Goal: Task Accomplishment & Management: Manage account settings

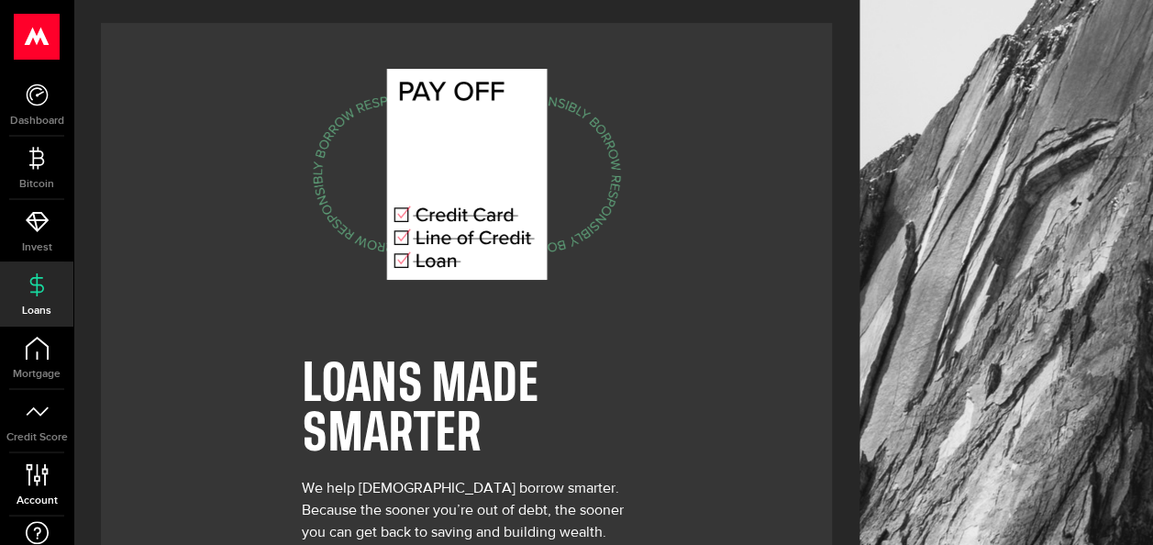
click at [45, 474] on use at bounding box center [37, 474] width 22 height 22
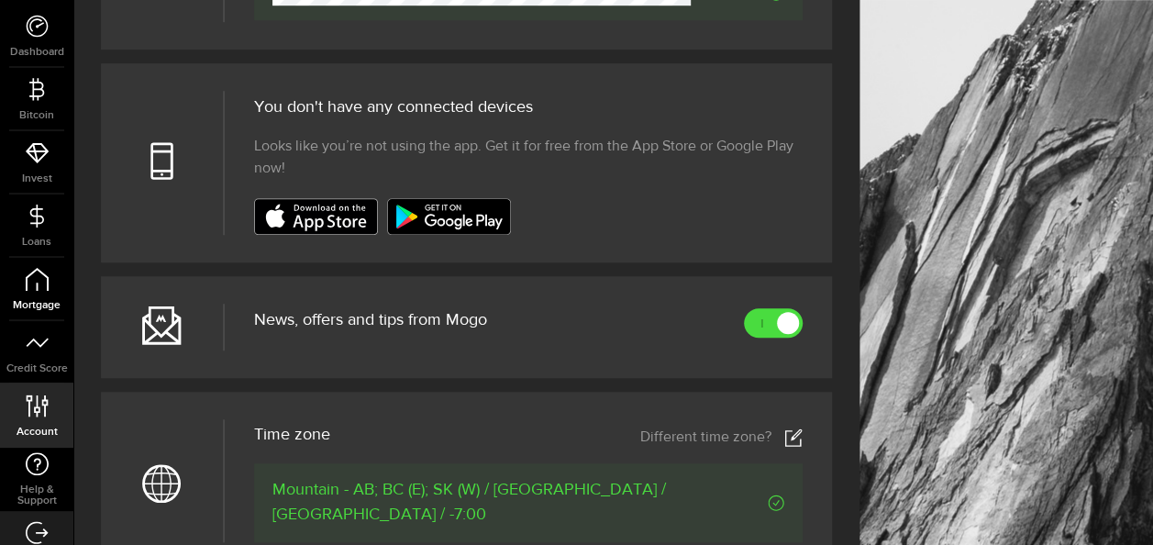
scroll to position [98, 0]
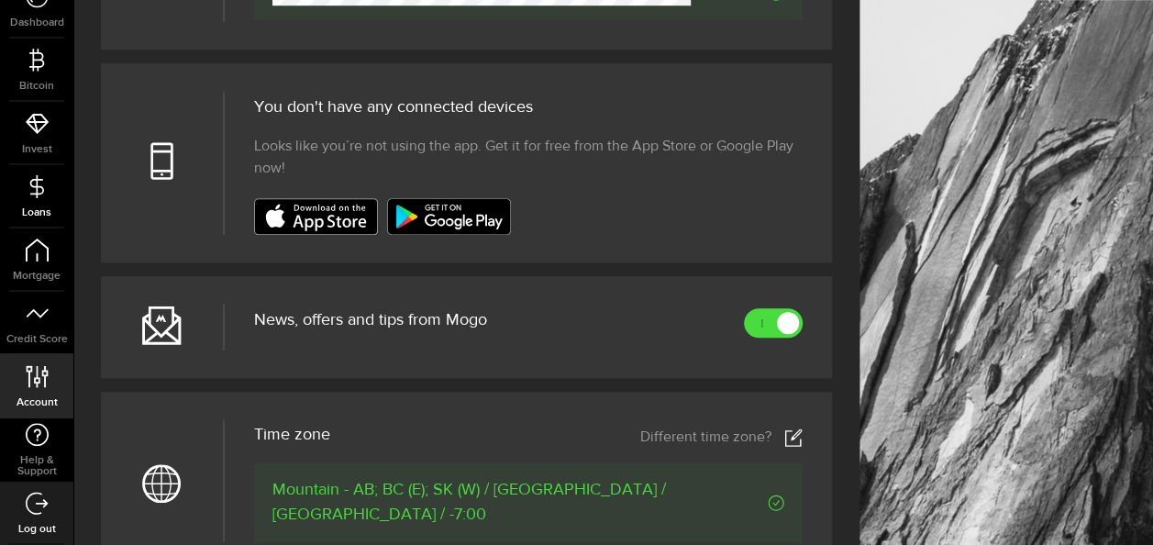
click at [40, 191] on icon at bounding box center [37, 186] width 23 height 23
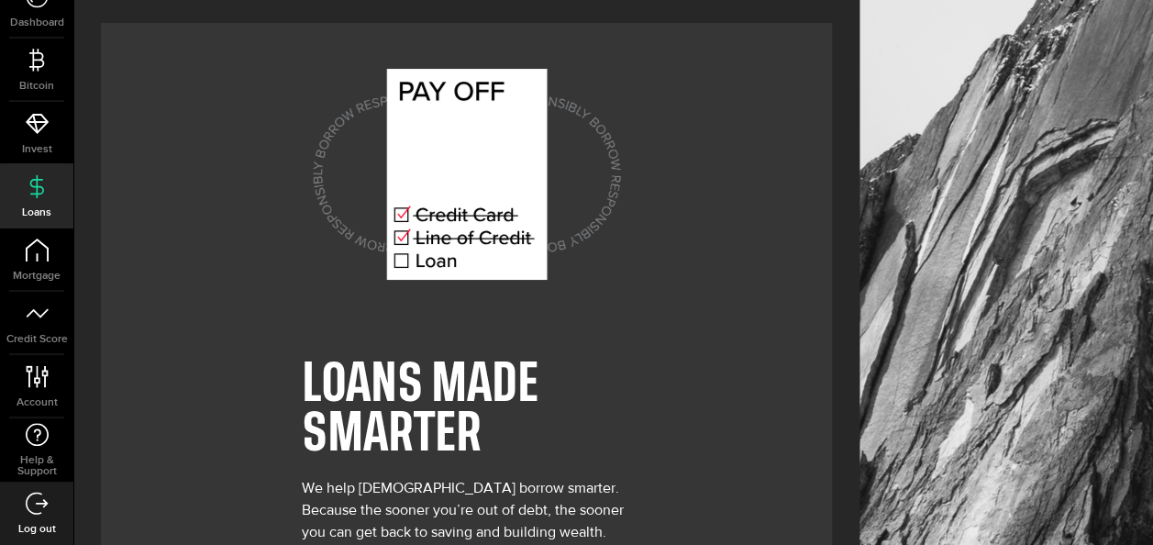
scroll to position [118, 0]
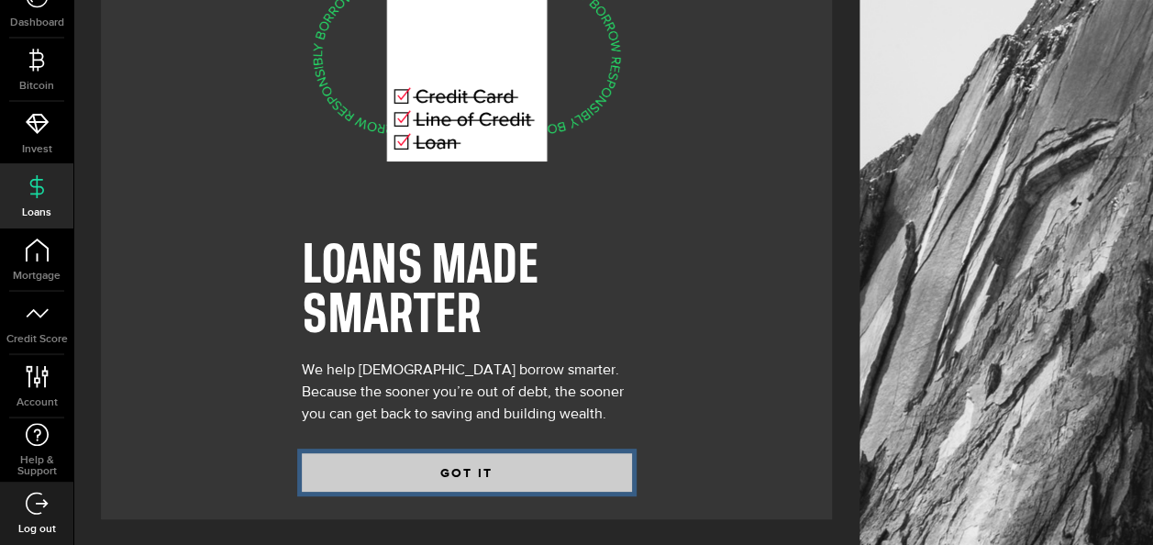
click at [476, 471] on button "GOT IT" at bounding box center [467, 472] width 330 height 39
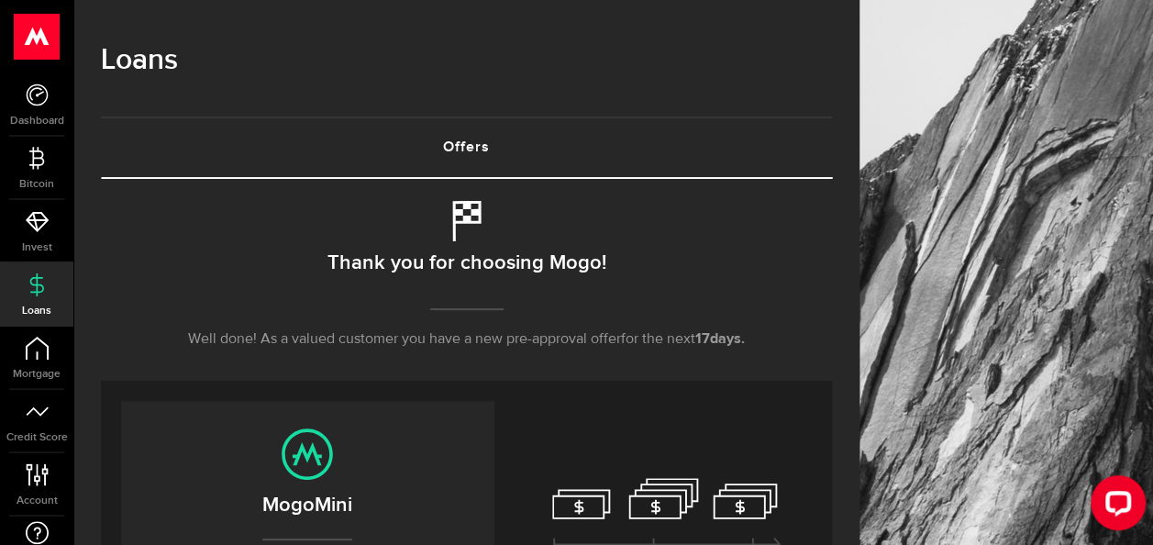
click at [38, 29] on use at bounding box center [37, 37] width 45 height 46
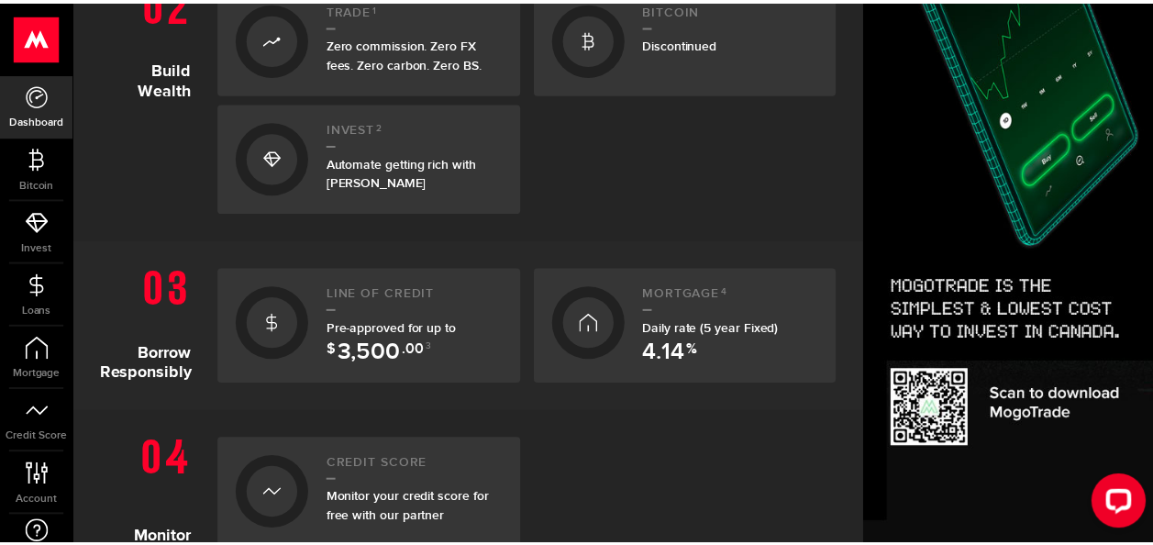
scroll to position [642, 0]
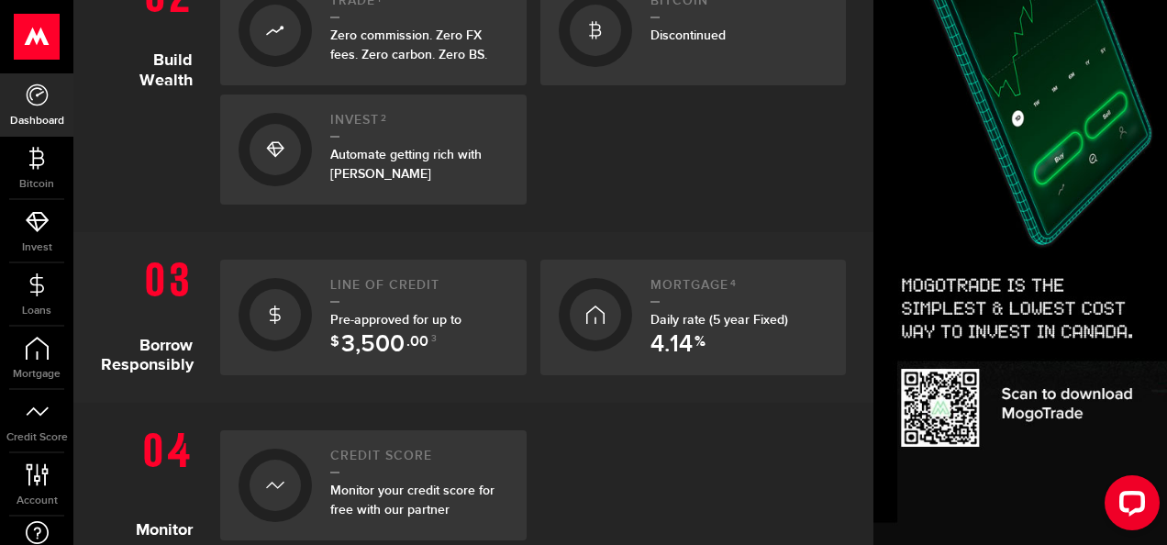
click at [390, 292] on h2 "Line of credit" at bounding box center [419, 290] width 178 height 25
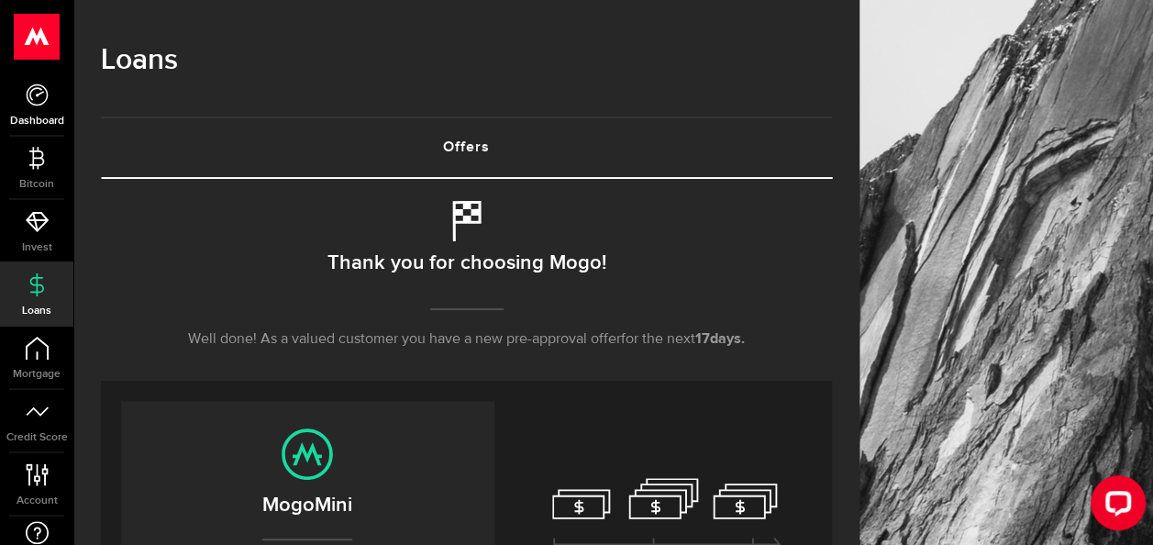
click at [35, 92] on icon at bounding box center [37, 94] width 23 height 23
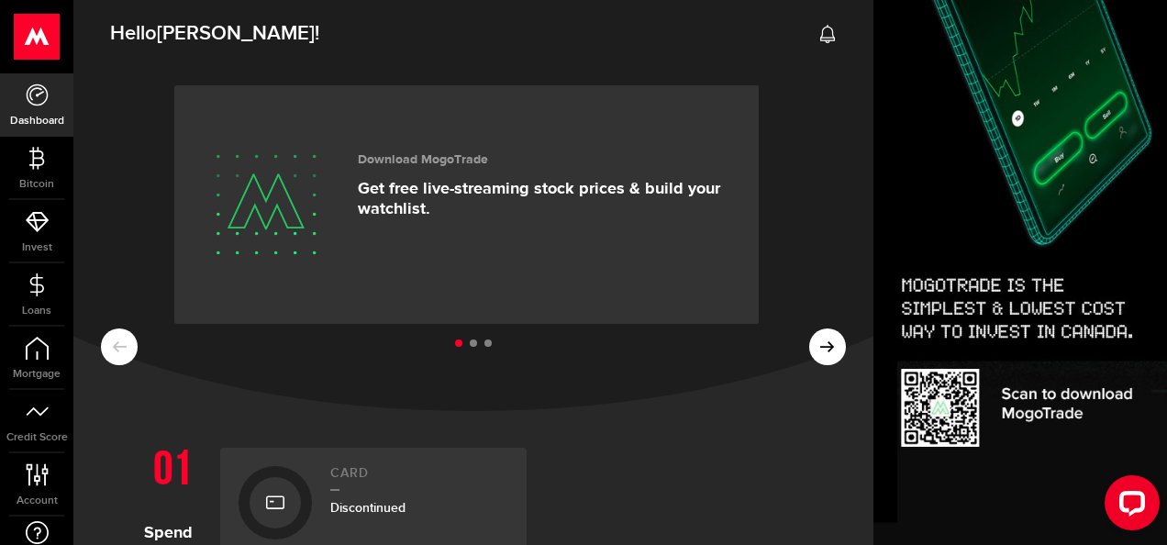
click at [822, 343] on ul at bounding box center [473, 344] width 745 height 24
click at [810, 343] on ul at bounding box center [473, 344] width 745 height 24
click at [481, 234] on div "Download MogoTrade Get free live-streaming stock prices & build your watchlist." at bounding box center [544, 204] width 373 height 128
click at [814, 344] on ul at bounding box center [473, 344] width 745 height 24
click at [808, 349] on ul at bounding box center [473, 344] width 745 height 24
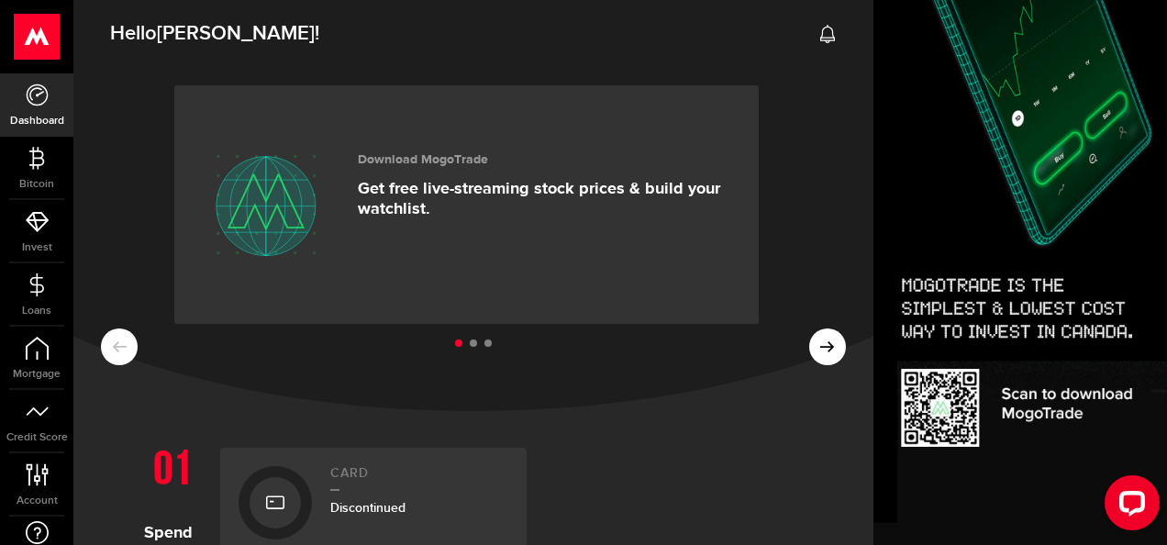
click at [808, 349] on ul at bounding box center [473, 344] width 745 height 24
click at [815, 339] on ul at bounding box center [473, 344] width 745 height 24
click at [42, 94] on icon at bounding box center [37, 94] width 23 height 23
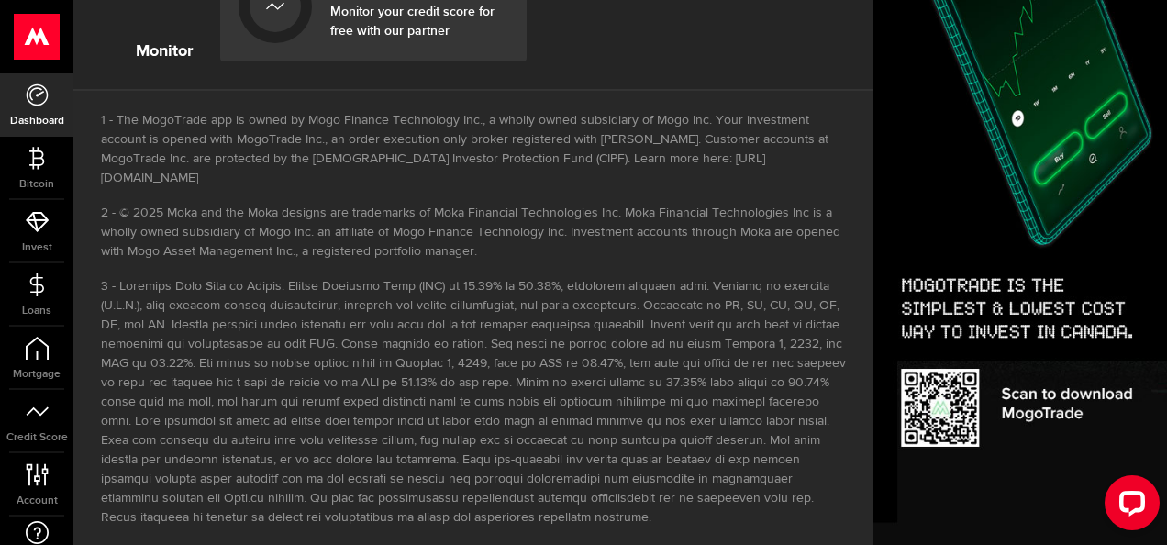
scroll to position [1201, 0]
